Goal: Task Accomplishment & Management: Use online tool/utility

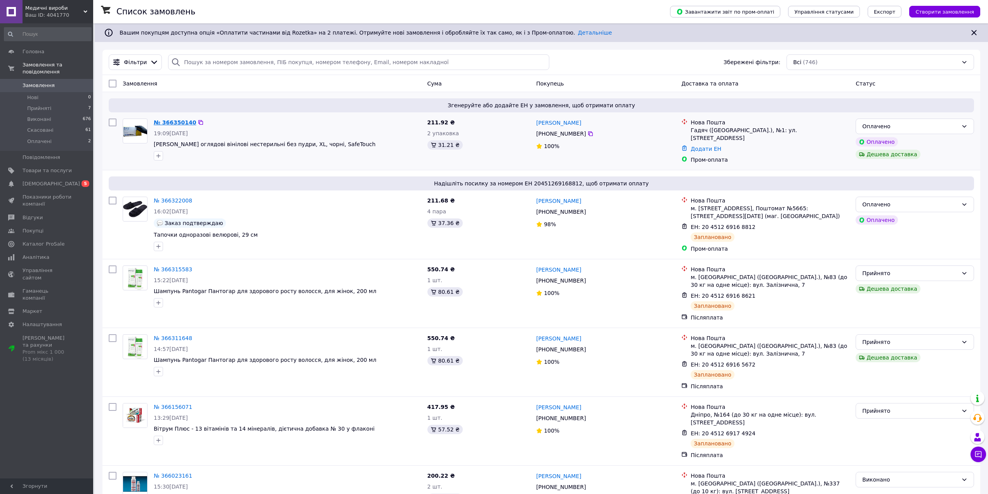
click at [182, 120] on link "№ 366350140" at bounding box center [175, 122] width 42 height 6
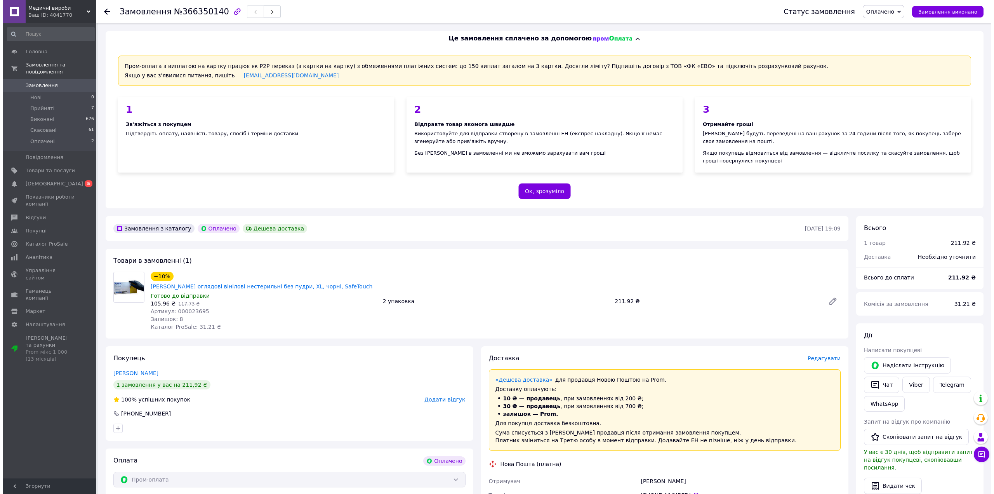
scroll to position [233, 0]
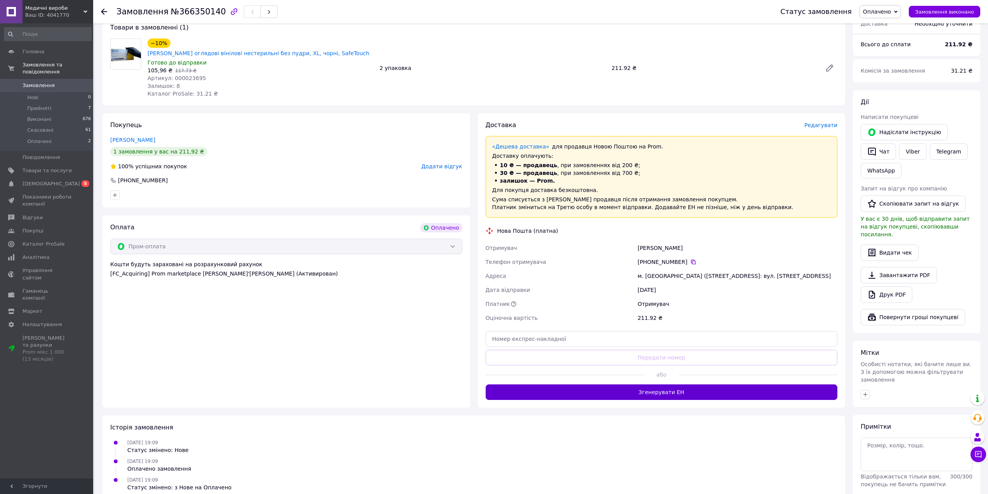
click at [674, 384] on button "Згенерувати ЕН" at bounding box center [662, 392] width 352 height 16
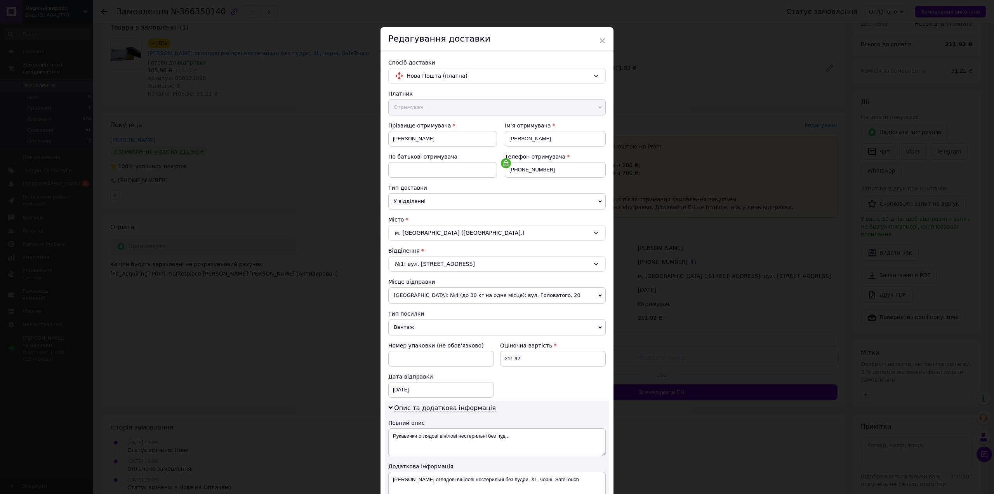
scroll to position [142, 0]
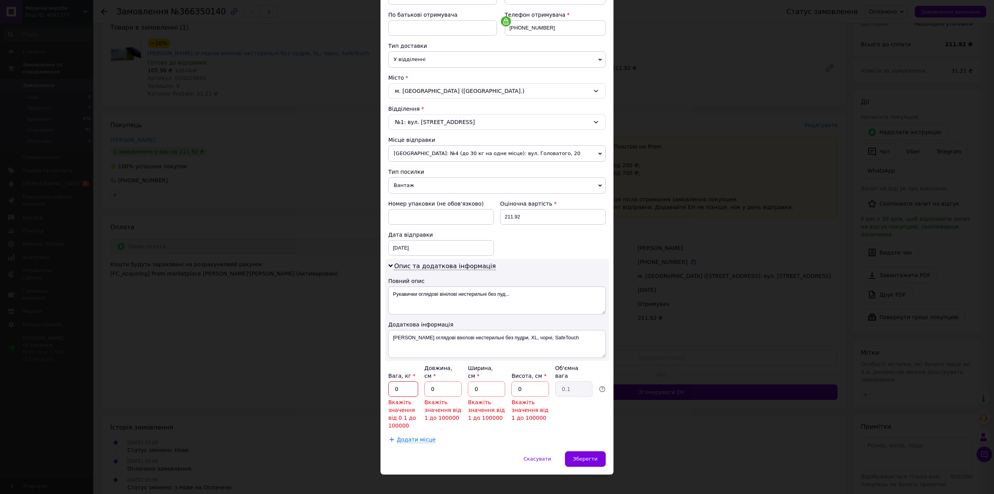
click at [401, 383] on input "0" at bounding box center [403, 389] width 30 height 16
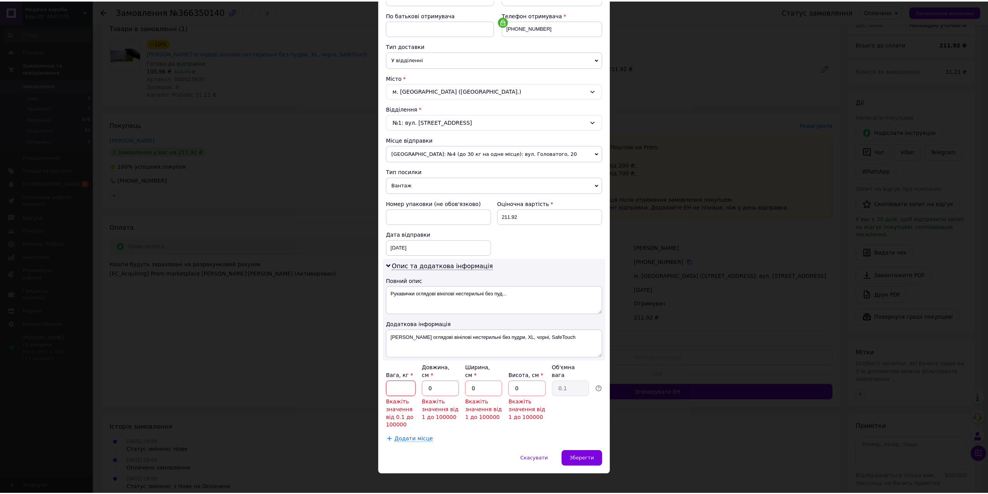
scroll to position [109, 0]
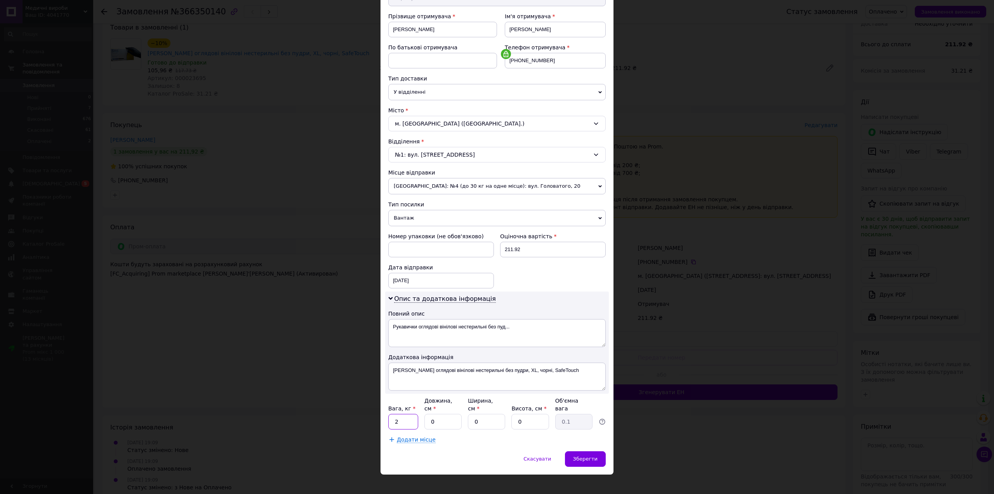
type input "2"
click at [449, 414] on input "0" at bounding box center [442, 422] width 37 height 16
type input "2"
type input "0.1"
type input "20"
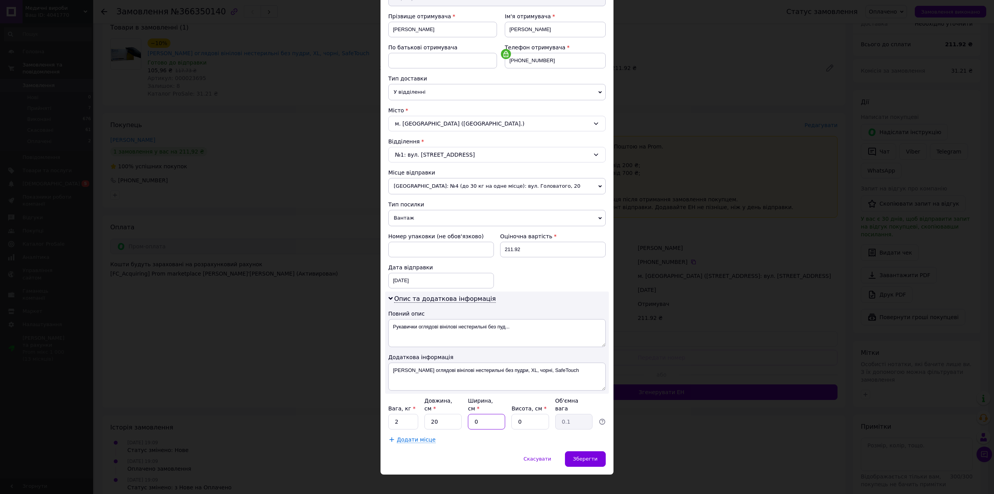
click at [489, 414] on input "0" at bounding box center [486, 422] width 37 height 16
type input "2"
type input "0.1"
type input "20"
click at [513, 414] on input "0" at bounding box center [529, 422] width 37 height 16
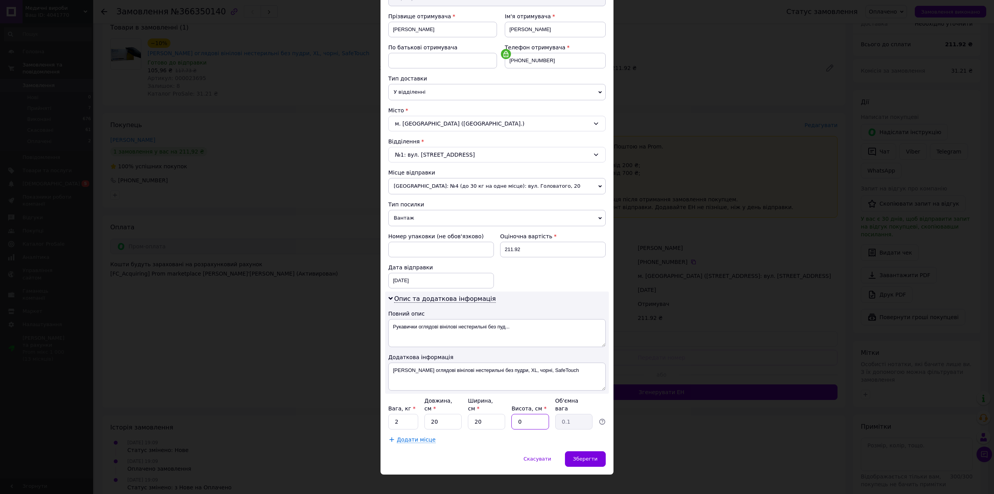
click at [531, 414] on input "0" at bounding box center [529, 422] width 37 height 16
type input "2"
type input "0.2"
type input "20"
type input "2"
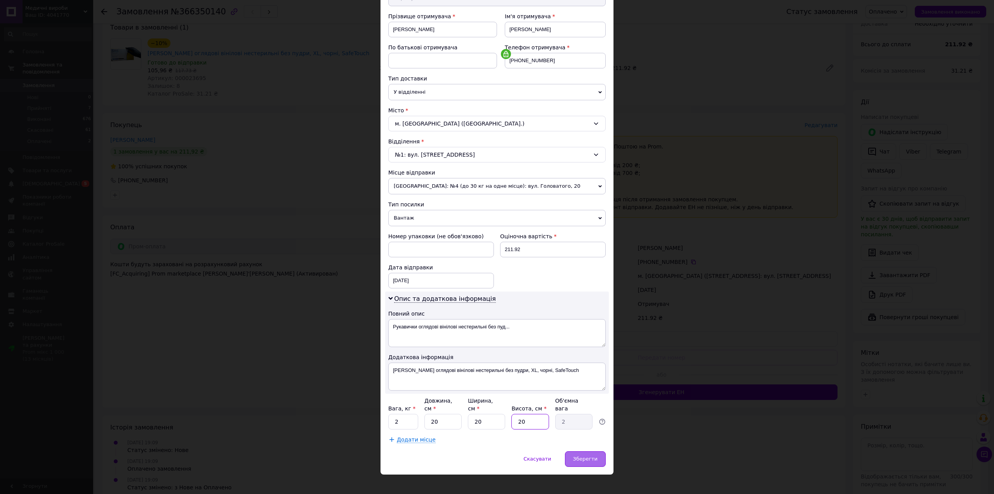
type input "20"
click at [595, 455] on span "Зберегти" at bounding box center [585, 458] width 24 height 6
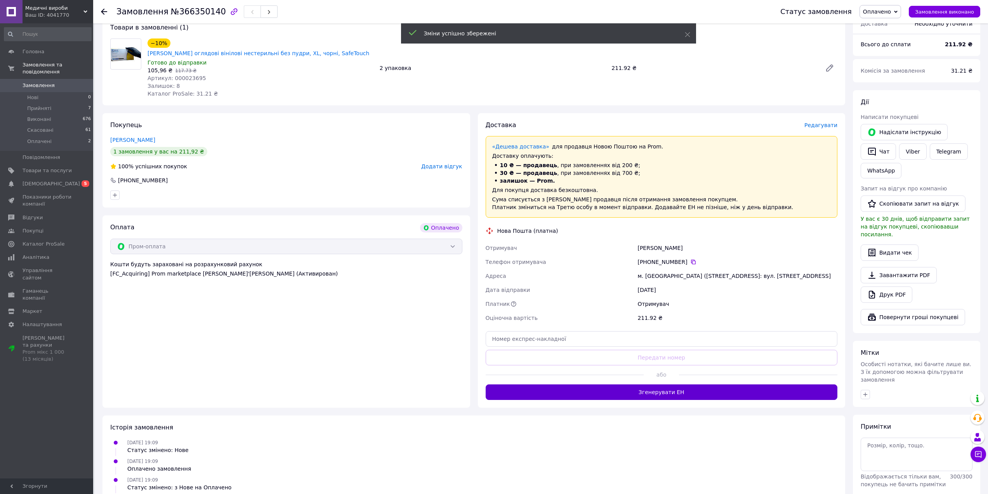
click at [700, 384] on button "Згенерувати ЕН" at bounding box center [662, 392] width 352 height 16
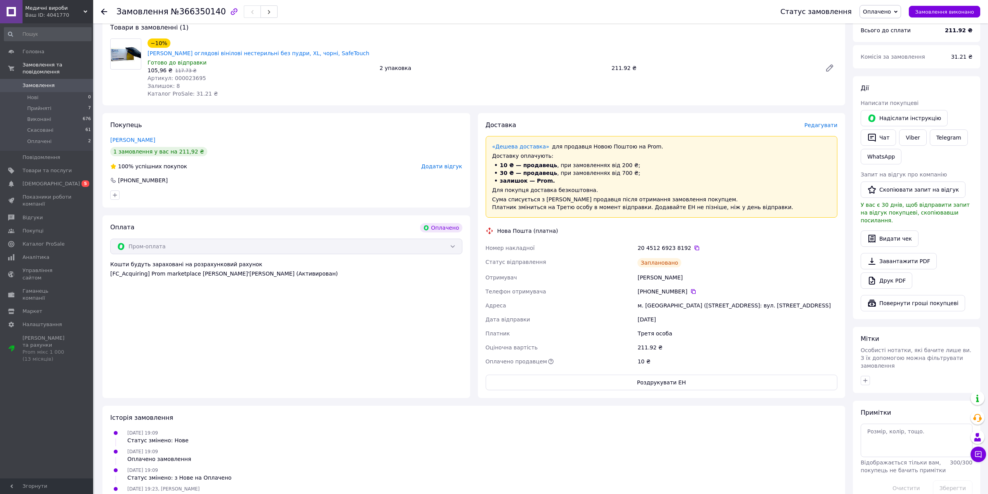
scroll to position [0, 0]
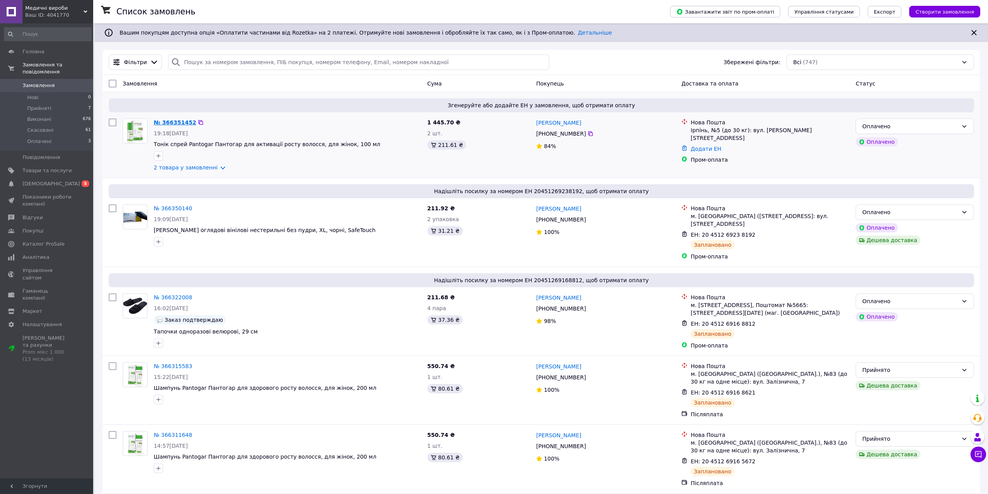
click at [179, 123] on link "№ 366351452" at bounding box center [175, 122] width 42 height 6
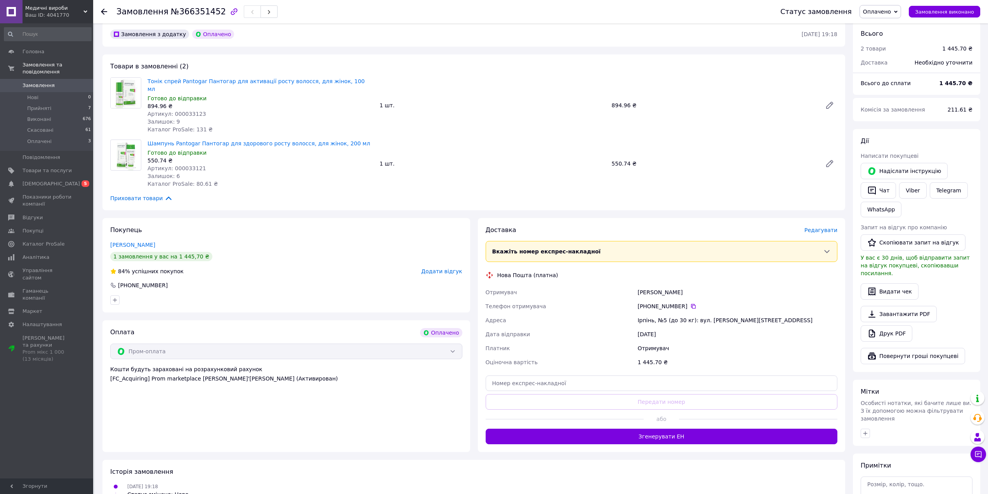
scroll to position [249, 0]
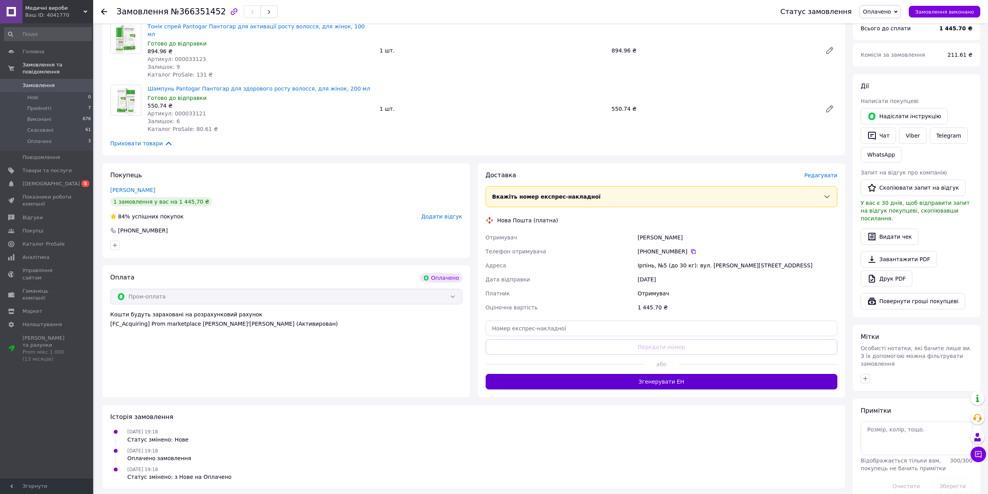
click at [687, 374] on button "Згенерувати ЕН" at bounding box center [662, 382] width 352 height 16
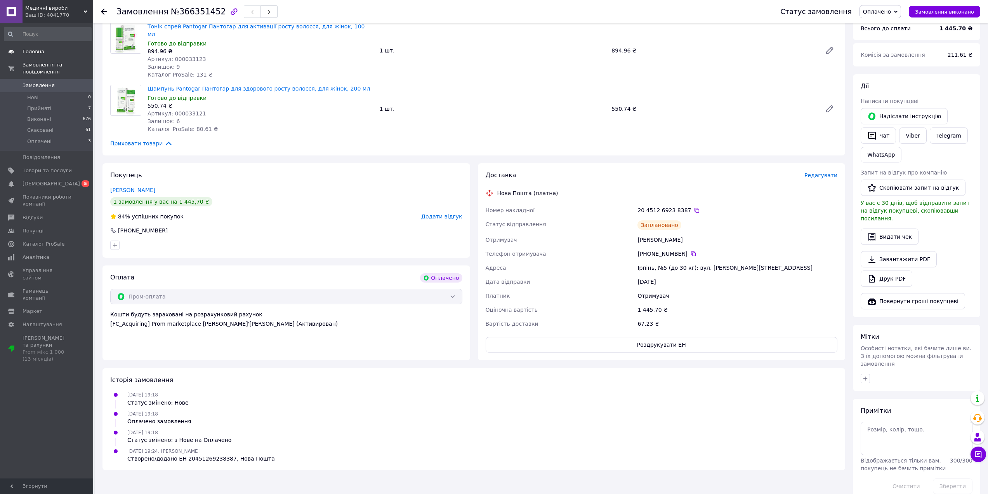
scroll to position [171, 0]
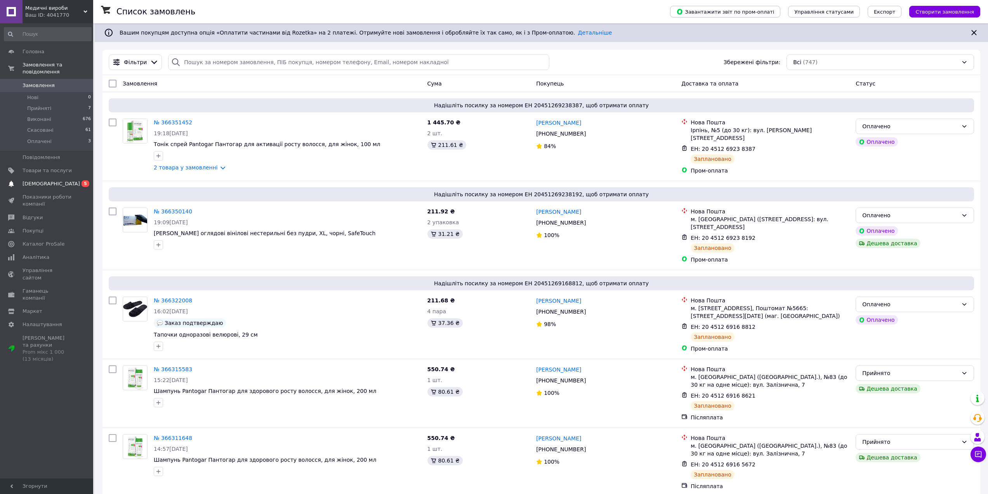
click at [44, 180] on span "[DEMOGRAPHIC_DATA]" at bounding box center [51, 183] width 57 height 7
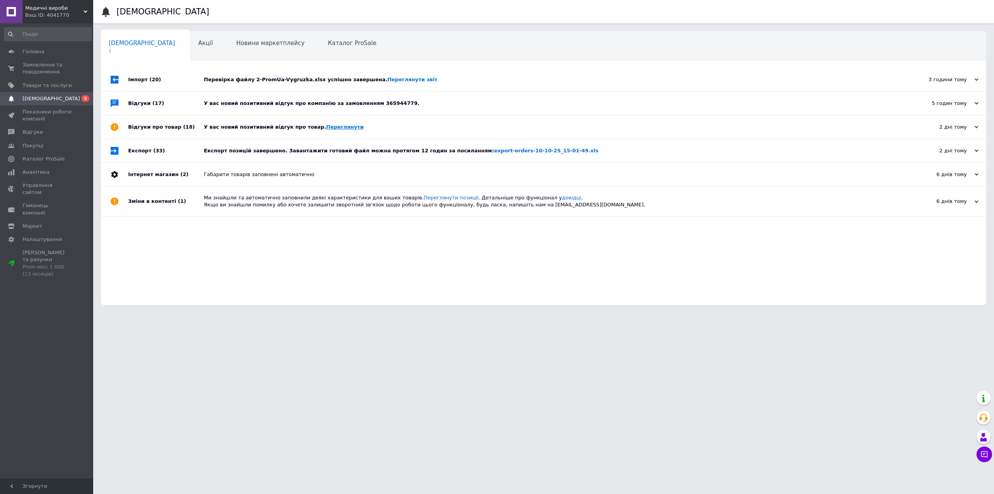
click at [326, 128] on link "Переглянути" at bounding box center [345, 127] width 38 height 6
